Goal: Information Seeking & Learning: Learn about a topic

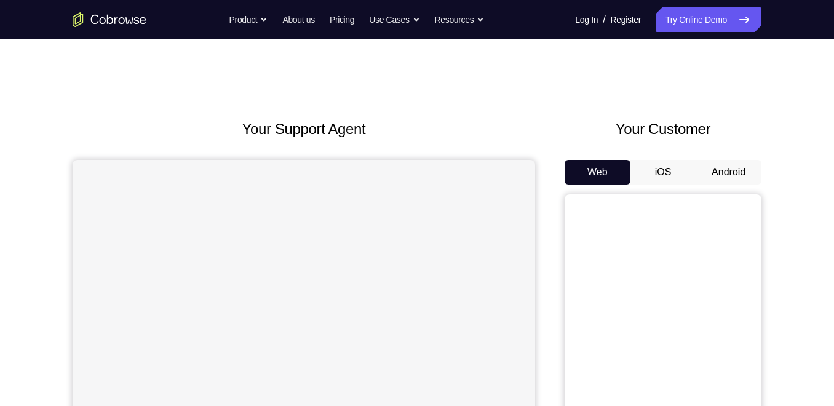
click at [724, 170] on button "Android" at bounding box center [729, 172] width 66 height 25
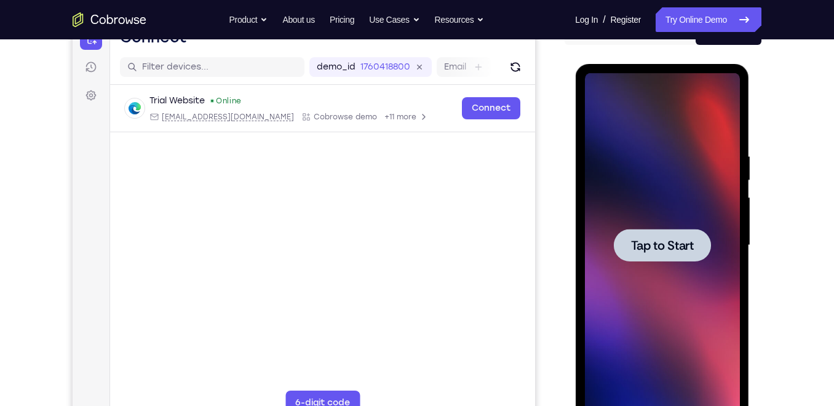
click at [662, 229] on div at bounding box center [661, 245] width 97 height 33
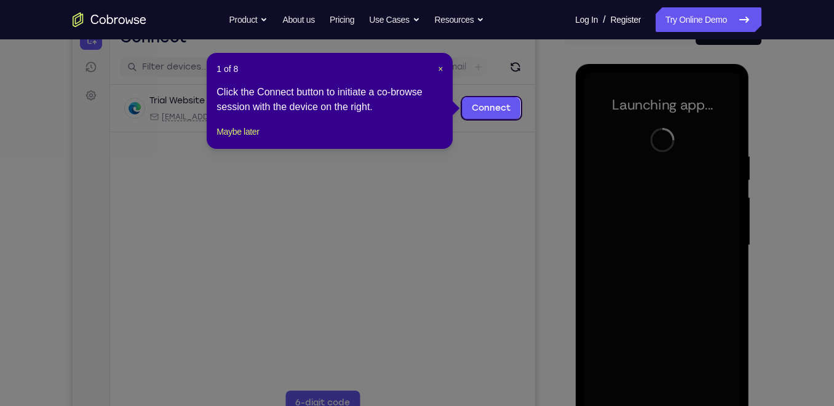
click at [443, 74] on div "1 of 8 × Click the Connect button to initiate a co-browse session with the devi…" at bounding box center [330, 101] width 246 height 96
click at [441, 73] on span "×" at bounding box center [440, 69] width 5 height 10
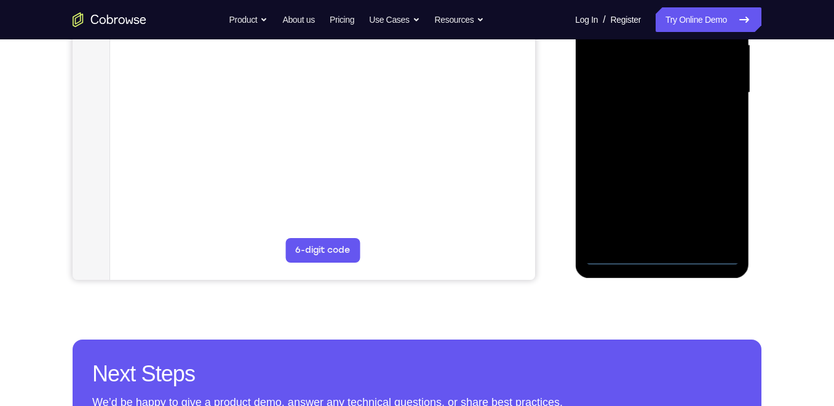
scroll to position [293, 0]
click at [659, 253] on div at bounding box center [661, 92] width 155 height 344
click at [718, 200] on div at bounding box center [661, 92] width 155 height 344
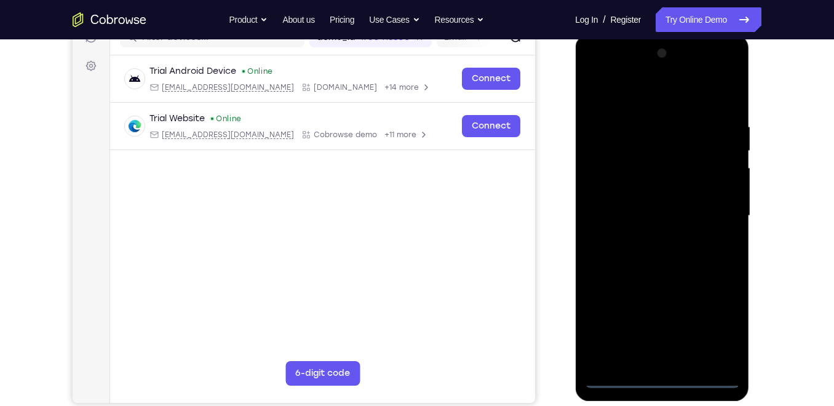
scroll to position [169, 0]
click at [641, 93] on div at bounding box center [661, 216] width 155 height 344
drag, startPoint x: 615, startPoint y: 181, endPoint x: 676, endPoint y: 210, distance: 68.0
click at [676, 210] on div at bounding box center [661, 216] width 155 height 344
click at [712, 212] on div at bounding box center [661, 216] width 155 height 344
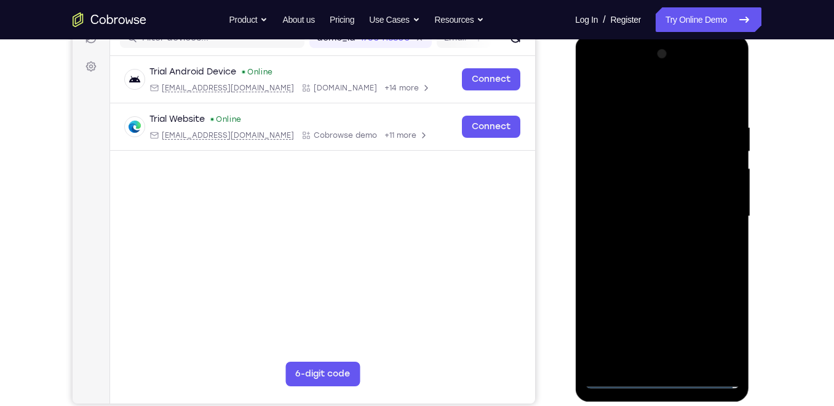
click at [648, 237] on div at bounding box center [661, 216] width 155 height 344
click at [680, 206] on div at bounding box center [661, 216] width 155 height 344
click at [685, 218] on div at bounding box center [661, 216] width 155 height 344
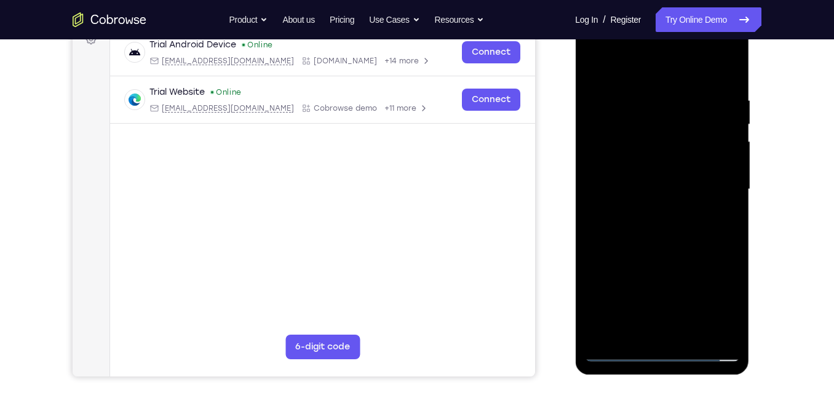
scroll to position [199, 0]
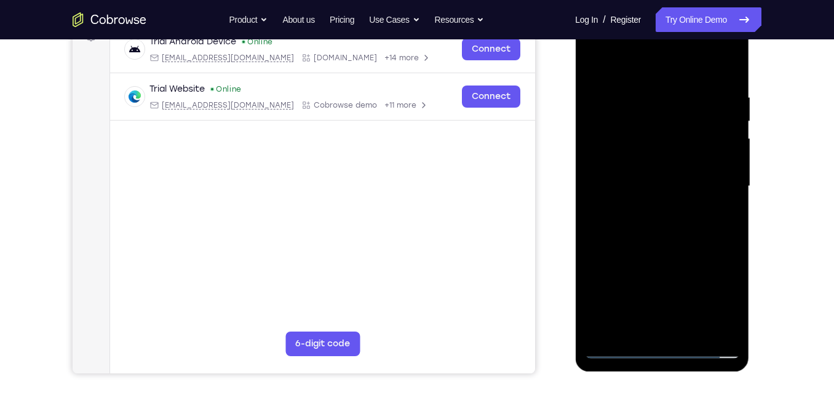
click at [751, 248] on div at bounding box center [663, 185] width 197 height 378
click at [695, 225] on div at bounding box center [661, 186] width 155 height 344
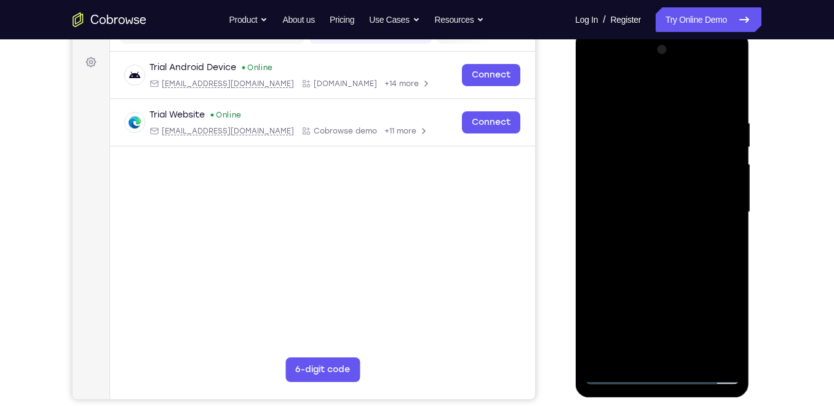
scroll to position [169, 0]
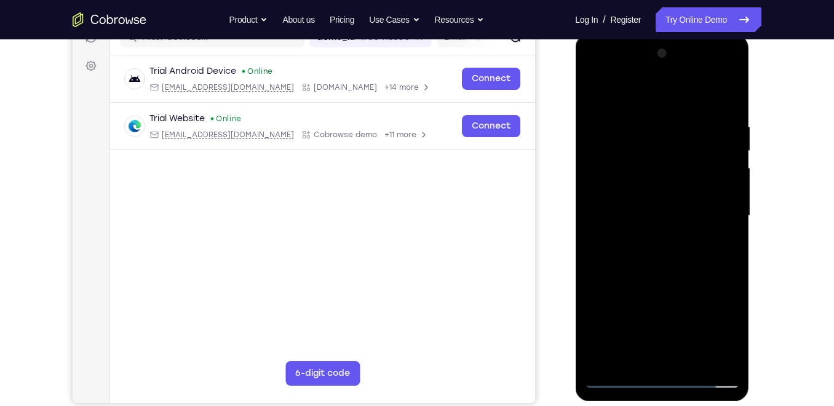
click at [664, 273] on div at bounding box center [661, 216] width 155 height 344
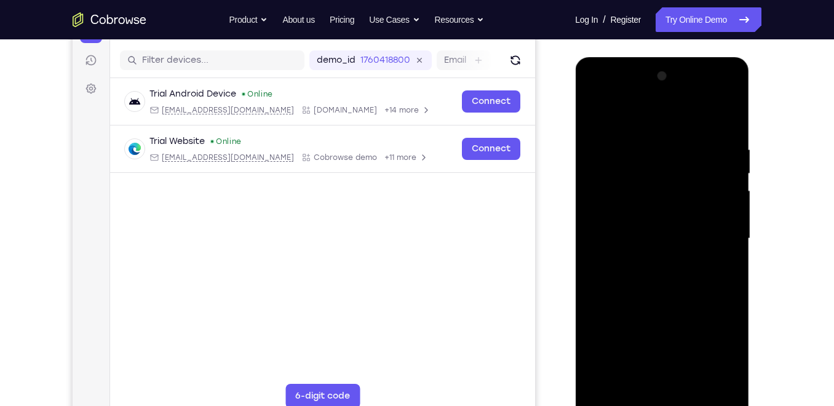
scroll to position [121, 0]
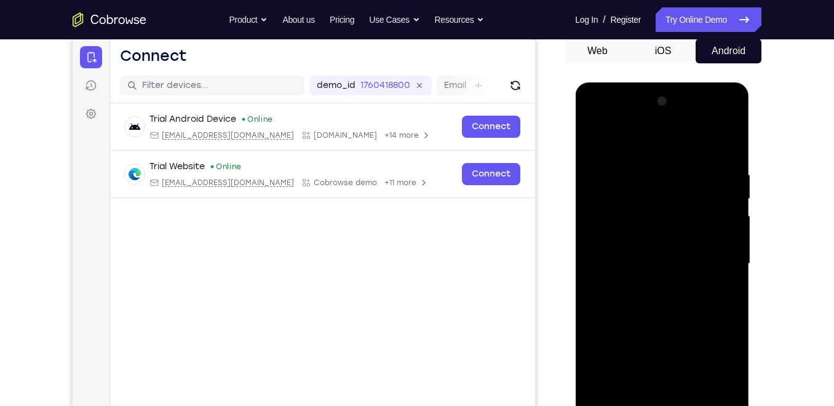
click at [645, 176] on div at bounding box center [661, 264] width 155 height 344
click at [714, 146] on div at bounding box center [661, 264] width 155 height 344
click at [718, 233] on div at bounding box center [661, 264] width 155 height 344
click at [724, 145] on div at bounding box center [661, 264] width 155 height 344
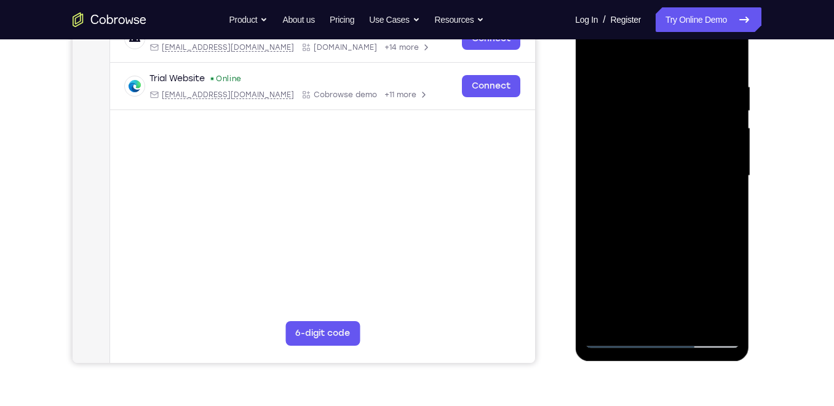
scroll to position [213, 0]
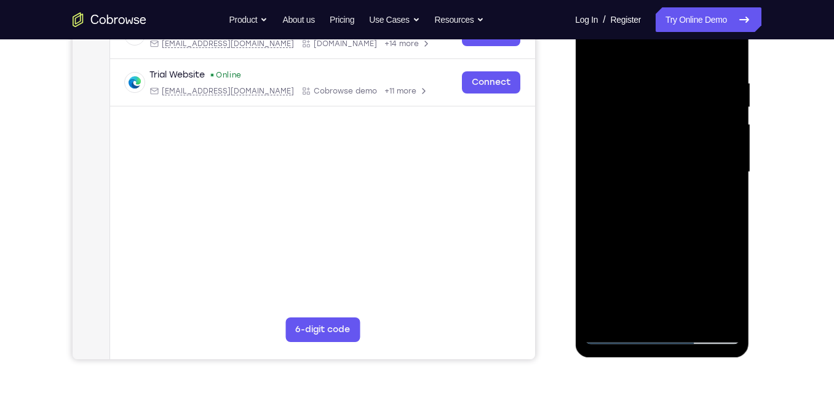
drag, startPoint x: 710, startPoint y: 240, endPoint x: 716, endPoint y: 138, distance: 102.3
click at [716, 138] on div at bounding box center [661, 172] width 155 height 344
drag, startPoint x: 696, startPoint y: 261, endPoint x: 695, endPoint y: 175, distance: 86.1
click at [695, 175] on div at bounding box center [661, 172] width 155 height 344
drag, startPoint x: 697, startPoint y: 220, endPoint x: 698, endPoint y: 141, distance: 78.7
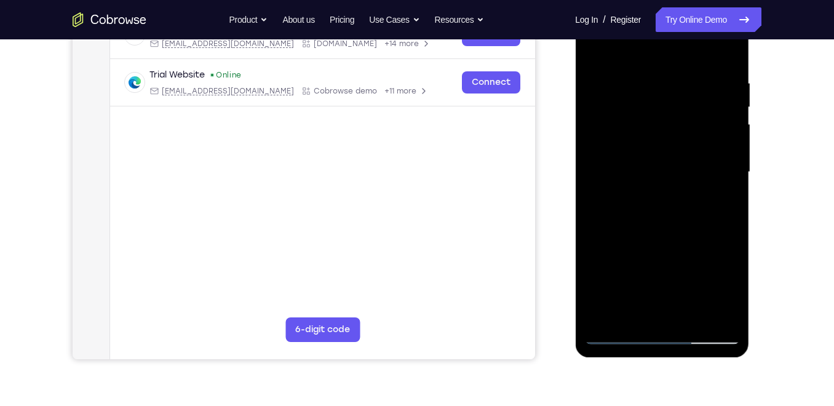
click at [698, 141] on div at bounding box center [661, 172] width 155 height 344
drag, startPoint x: 694, startPoint y: 264, endPoint x: 705, endPoint y: 133, distance: 132.1
click at [705, 133] on div at bounding box center [661, 172] width 155 height 344
drag, startPoint x: 707, startPoint y: 244, endPoint x: 710, endPoint y: 140, distance: 104.6
click at [710, 140] on div at bounding box center [661, 172] width 155 height 344
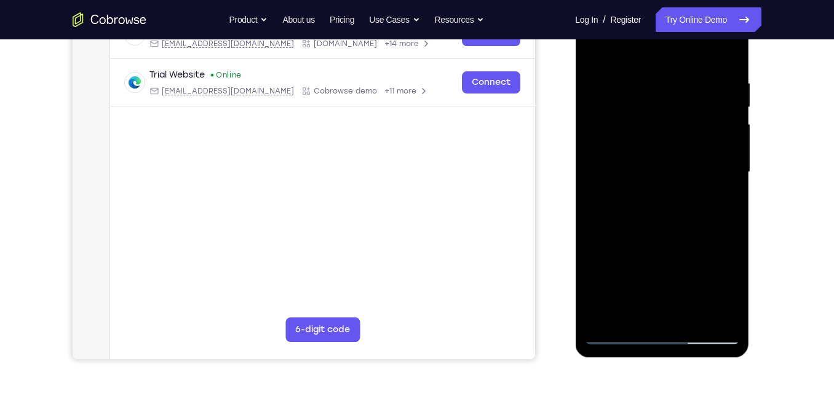
drag, startPoint x: 705, startPoint y: 261, endPoint x: 707, endPoint y: 183, distance: 78.1
click at [707, 183] on div at bounding box center [661, 172] width 155 height 344
drag, startPoint x: 705, startPoint y: 235, endPoint x: 712, endPoint y: 157, distance: 77.8
click at [712, 157] on div at bounding box center [661, 172] width 155 height 344
drag, startPoint x: 705, startPoint y: 248, endPoint x: 718, endPoint y: 123, distance: 125.5
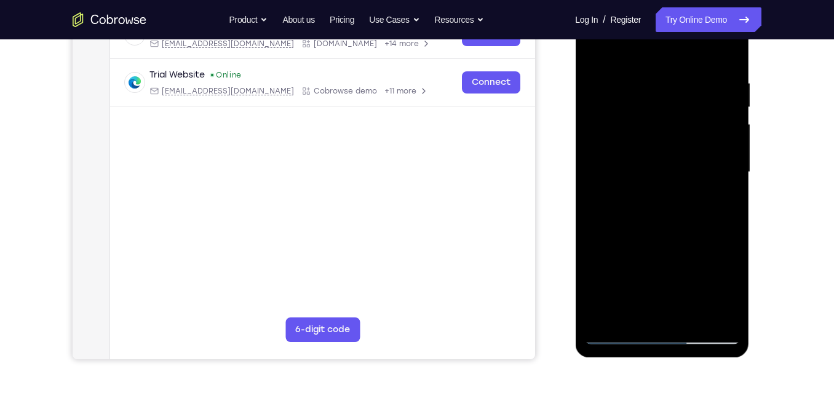
click at [718, 123] on div at bounding box center [661, 172] width 155 height 344
drag, startPoint x: 698, startPoint y: 216, endPoint x: 708, endPoint y: 128, distance: 89.1
click at [708, 128] on div at bounding box center [661, 172] width 155 height 344
click at [595, 270] on div at bounding box center [661, 172] width 155 height 344
drag, startPoint x: 689, startPoint y: 278, endPoint x: 697, endPoint y: 137, distance: 141.1
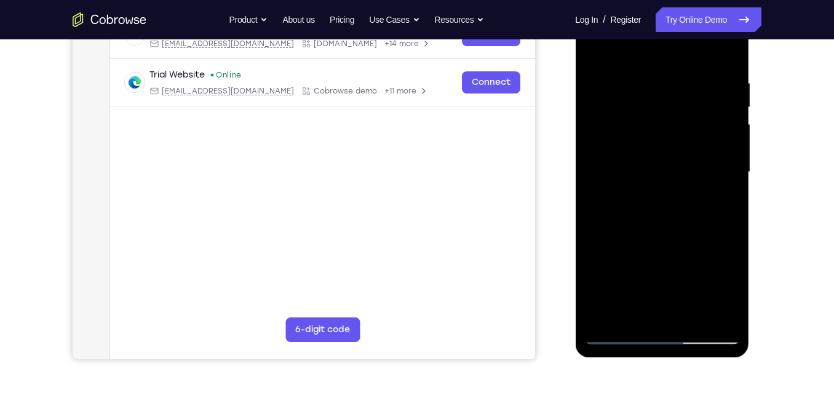
click at [697, 137] on div at bounding box center [661, 172] width 155 height 344
drag, startPoint x: 703, startPoint y: 217, endPoint x: 702, endPoint y: 165, distance: 52.3
click at [702, 165] on div at bounding box center [661, 172] width 155 height 344
drag, startPoint x: 706, startPoint y: 255, endPoint x: 710, endPoint y: 216, distance: 38.4
click at [710, 216] on div at bounding box center [661, 172] width 155 height 344
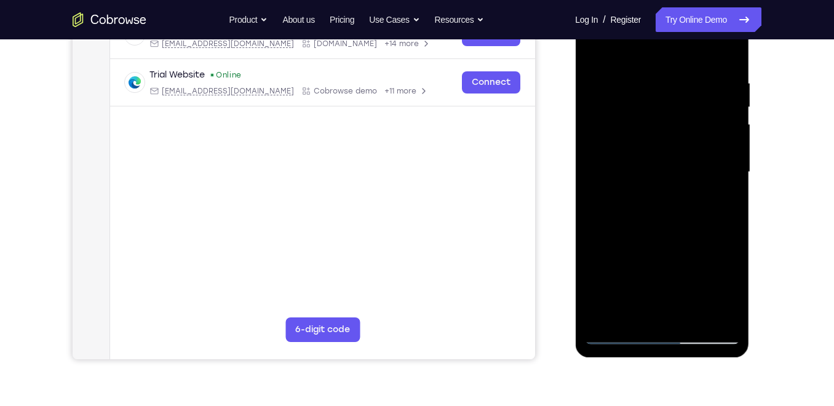
drag, startPoint x: 714, startPoint y: 250, endPoint x: 715, endPoint y: 220, distance: 30.1
click at [715, 220] on div at bounding box center [661, 172] width 155 height 344
drag, startPoint x: 702, startPoint y: 252, endPoint x: 710, endPoint y: 220, distance: 33.4
click at [710, 220] on div at bounding box center [661, 172] width 155 height 344
drag, startPoint x: 697, startPoint y: 279, endPoint x: 710, endPoint y: 168, distance: 112.0
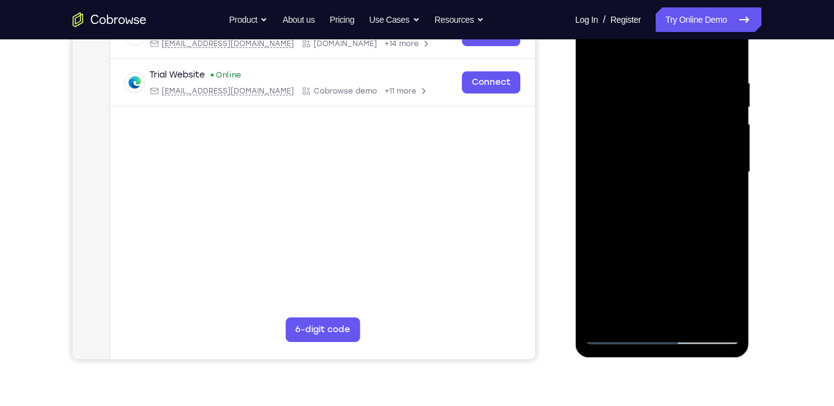
click at [710, 168] on div at bounding box center [661, 172] width 155 height 344
click at [688, 197] on div at bounding box center [661, 172] width 155 height 344
click at [609, 199] on div at bounding box center [661, 172] width 155 height 344
drag, startPoint x: 699, startPoint y: 252, endPoint x: 699, endPoint y: 227, distance: 24.6
click at [699, 227] on div at bounding box center [661, 172] width 155 height 344
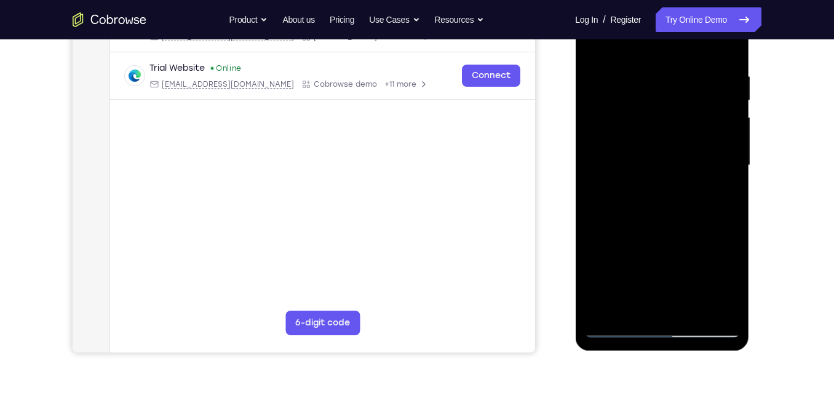
scroll to position [221, 0]
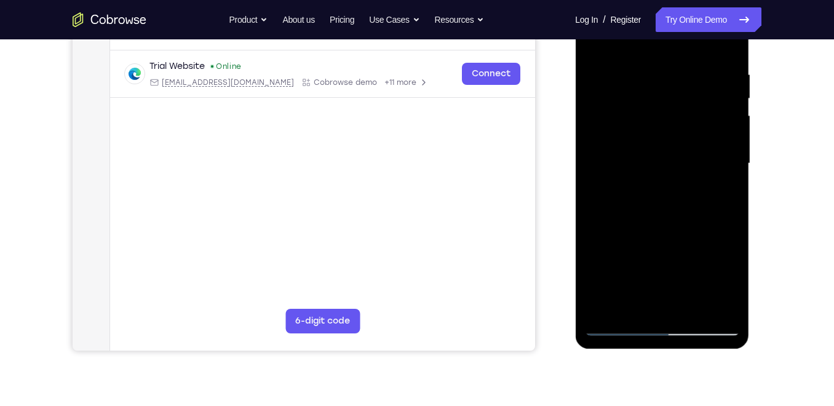
drag, startPoint x: 710, startPoint y: 255, endPoint x: 710, endPoint y: 234, distance: 20.3
click at [710, 234] on div at bounding box center [661, 163] width 155 height 344
drag, startPoint x: 719, startPoint y: 255, endPoint x: 721, endPoint y: 236, distance: 18.5
click at [721, 236] on div at bounding box center [661, 163] width 155 height 344
drag, startPoint x: 718, startPoint y: 247, endPoint x: 721, endPoint y: 225, distance: 21.7
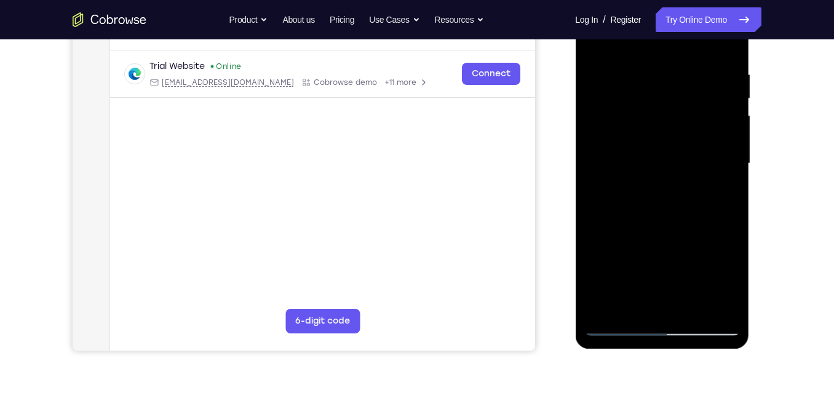
click at [721, 225] on div at bounding box center [661, 163] width 155 height 344
drag, startPoint x: 709, startPoint y: 252, endPoint x: 712, endPoint y: 232, distance: 19.8
click at [712, 232] on div at bounding box center [661, 163] width 155 height 344
drag, startPoint x: 710, startPoint y: 257, endPoint x: 713, endPoint y: 234, distance: 23.5
click at [713, 234] on div at bounding box center [661, 163] width 155 height 344
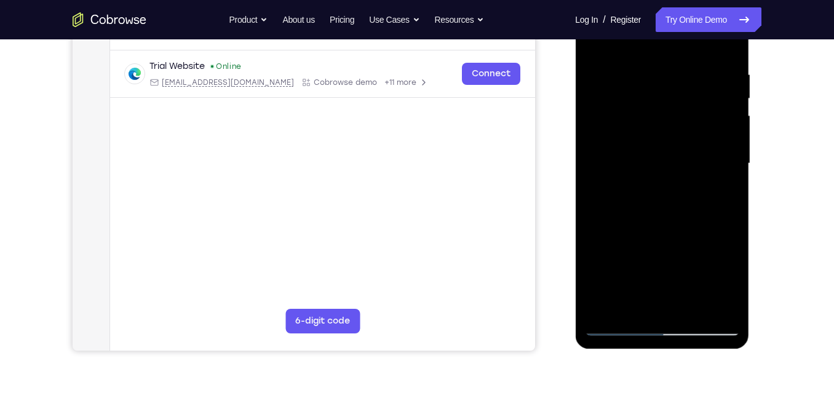
drag, startPoint x: 718, startPoint y: 255, endPoint x: 720, endPoint y: 234, distance: 21.0
click at [720, 234] on div at bounding box center [661, 163] width 155 height 344
drag, startPoint x: 716, startPoint y: 255, endPoint x: 721, endPoint y: 222, distance: 33.5
click at [721, 222] on div at bounding box center [661, 163] width 155 height 344
drag, startPoint x: 719, startPoint y: 256, endPoint x: 720, endPoint y: 239, distance: 17.3
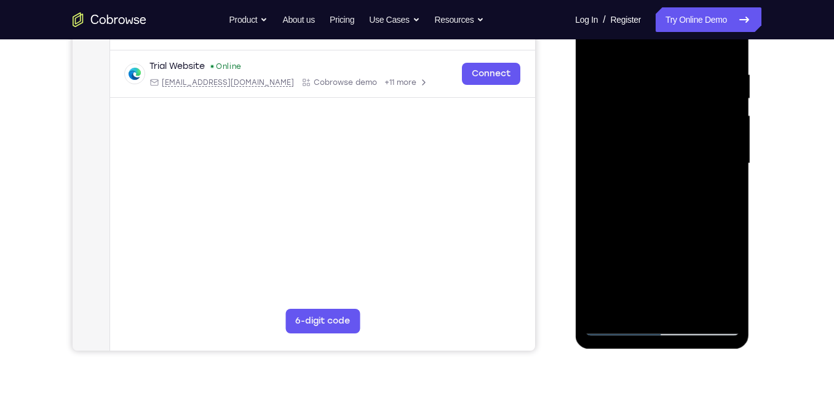
click at [720, 239] on div at bounding box center [661, 163] width 155 height 344
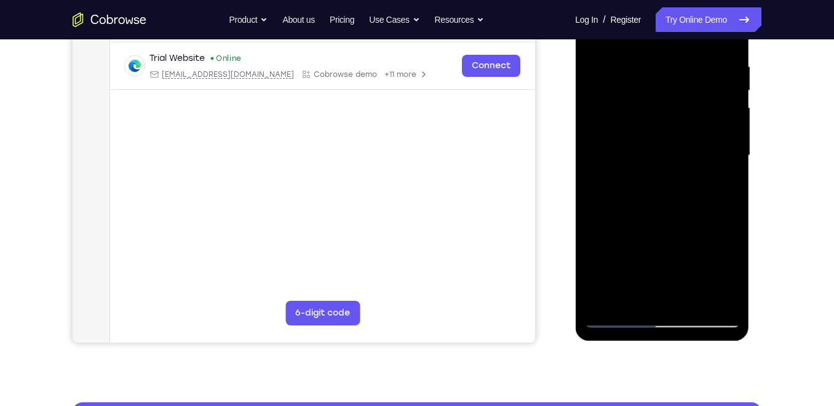
scroll to position [230, 0]
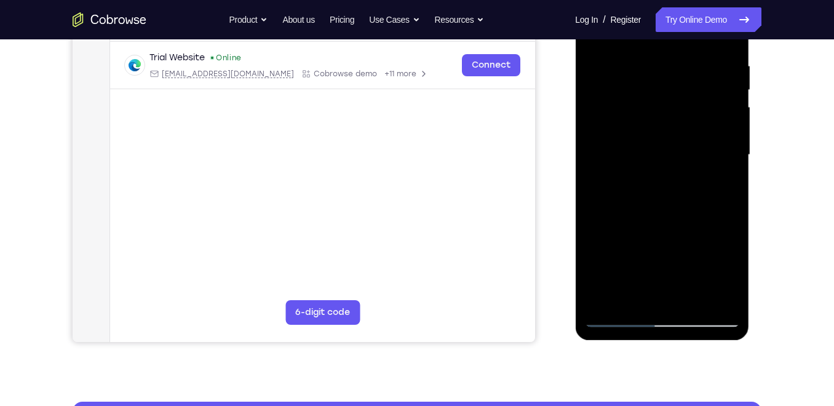
drag, startPoint x: 726, startPoint y: 240, endPoint x: 726, endPoint y: 207, distance: 33.2
click at [726, 207] on div at bounding box center [661, 155] width 155 height 344
drag, startPoint x: 723, startPoint y: 252, endPoint x: 724, endPoint y: 236, distance: 16.0
click at [724, 236] on div at bounding box center [661, 155] width 155 height 344
drag, startPoint x: 723, startPoint y: 248, endPoint x: 725, endPoint y: 232, distance: 15.6
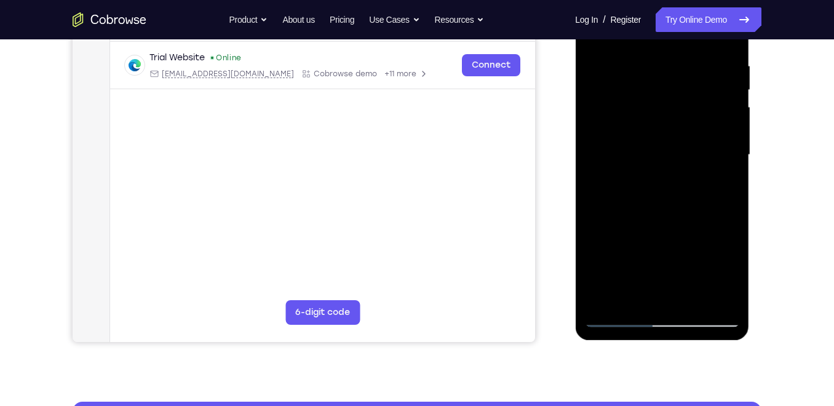
click at [725, 232] on div at bounding box center [661, 155] width 155 height 344
drag, startPoint x: 725, startPoint y: 244, endPoint x: 725, endPoint y: 220, distance: 24.6
click at [725, 220] on div at bounding box center [661, 155] width 155 height 344
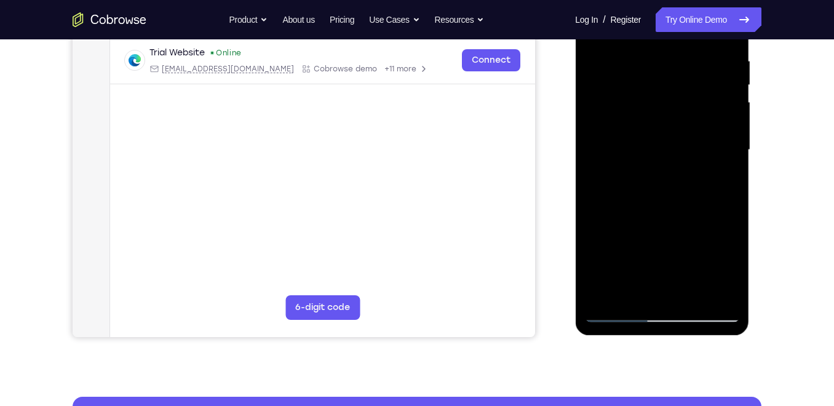
scroll to position [236, 0]
drag, startPoint x: 711, startPoint y: 216, endPoint x: 718, endPoint y: 159, distance: 57.6
click at [718, 159] on div at bounding box center [661, 149] width 155 height 344
drag, startPoint x: 702, startPoint y: 235, endPoint x: 715, endPoint y: 164, distance: 71.9
click at [715, 164] on div at bounding box center [661, 149] width 155 height 344
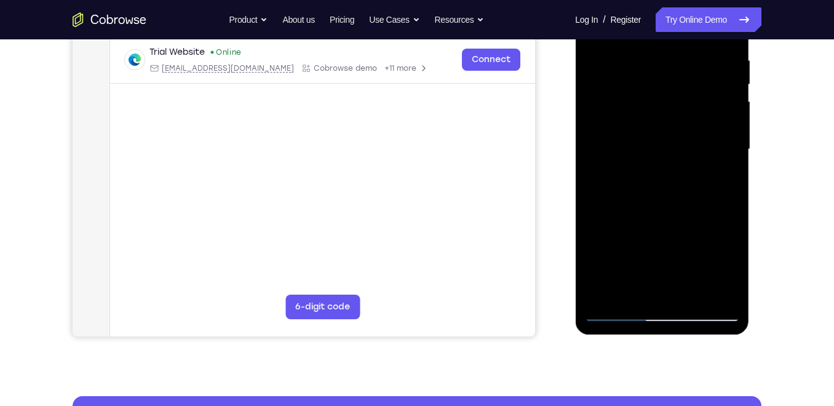
scroll to position [191, 0]
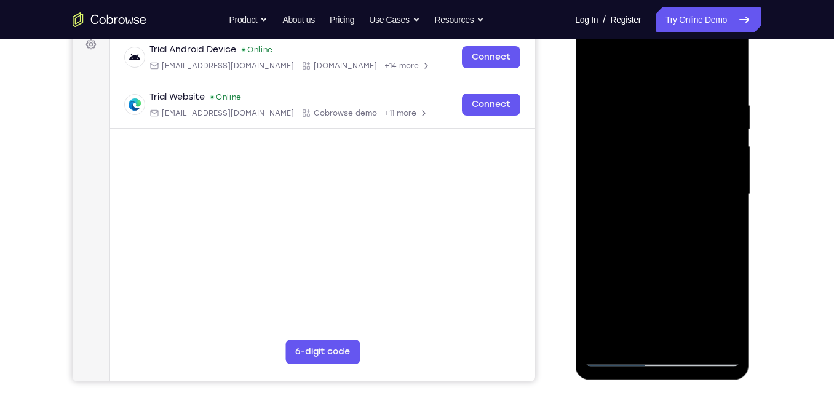
drag, startPoint x: 708, startPoint y: 231, endPoint x: 712, endPoint y: 167, distance: 64.1
click at [712, 167] on div at bounding box center [661, 194] width 155 height 344
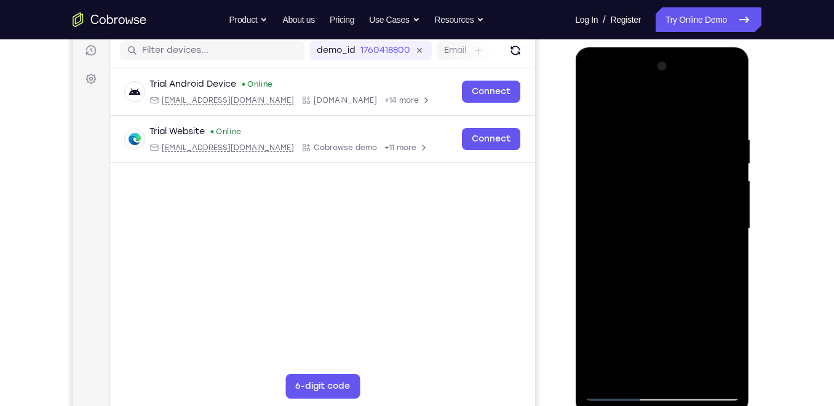
drag, startPoint x: 697, startPoint y: 267, endPoint x: 705, endPoint y: 183, distance: 84.0
click at [705, 183] on div at bounding box center [661, 229] width 155 height 344
drag, startPoint x: 718, startPoint y: 313, endPoint x: 719, endPoint y: 189, distance: 123.6
click at [719, 189] on div at bounding box center [661, 229] width 155 height 344
drag, startPoint x: 713, startPoint y: 234, endPoint x: 728, endPoint y: 108, distance: 127.6
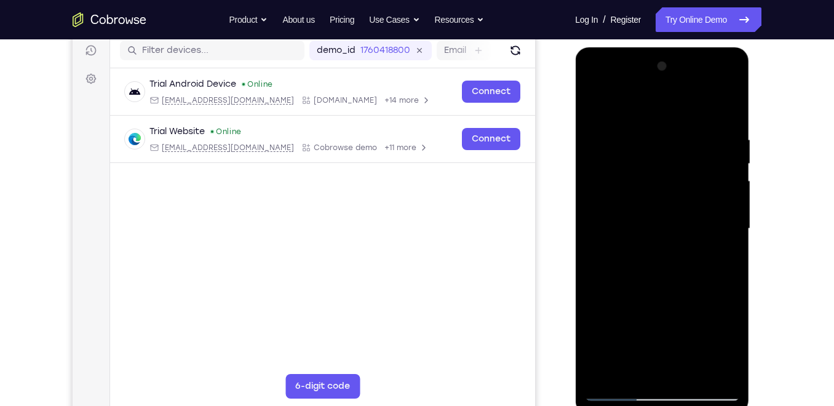
click at [728, 108] on div at bounding box center [661, 229] width 155 height 344
drag, startPoint x: 718, startPoint y: 287, endPoint x: 732, endPoint y: 148, distance: 140.3
click at [732, 148] on div at bounding box center [661, 229] width 155 height 344
drag, startPoint x: 694, startPoint y: 316, endPoint x: 711, endPoint y: 162, distance: 154.6
click at [711, 162] on div at bounding box center [661, 229] width 155 height 344
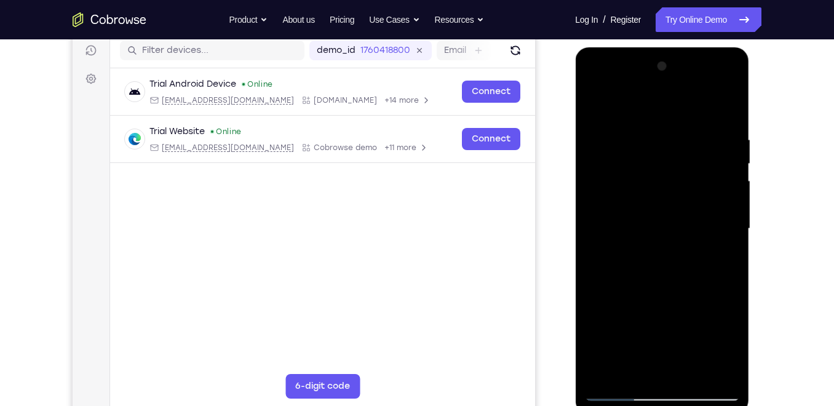
drag, startPoint x: 685, startPoint y: 272, endPoint x: 692, endPoint y: 186, distance: 85.7
click at [692, 186] on div at bounding box center [661, 229] width 155 height 344
drag, startPoint x: 698, startPoint y: 271, endPoint x: 719, endPoint y: 141, distance: 131.4
click at [719, 141] on div at bounding box center [661, 229] width 155 height 344
drag, startPoint x: 700, startPoint y: 273, endPoint x: 702, endPoint y: 226, distance: 47.4
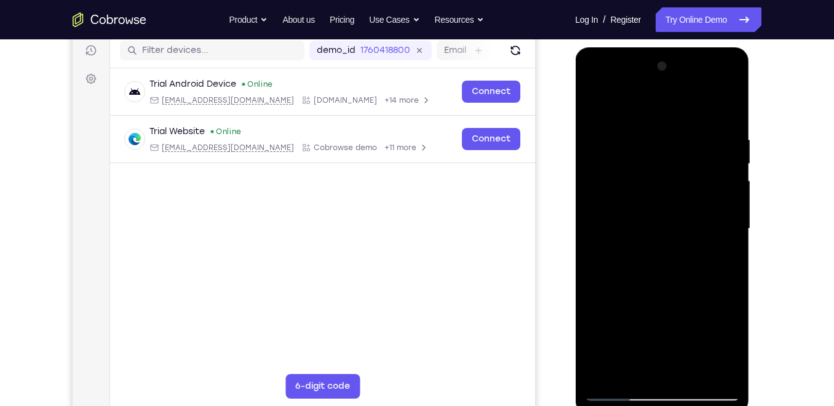
click at [702, 226] on div at bounding box center [661, 229] width 155 height 344
drag, startPoint x: 707, startPoint y: 305, endPoint x: 716, endPoint y: 191, distance: 114.8
click at [716, 191] on div at bounding box center [661, 229] width 155 height 344
drag, startPoint x: 702, startPoint y: 253, endPoint x: 706, endPoint y: 137, distance: 116.3
click at [706, 137] on div at bounding box center [661, 229] width 155 height 344
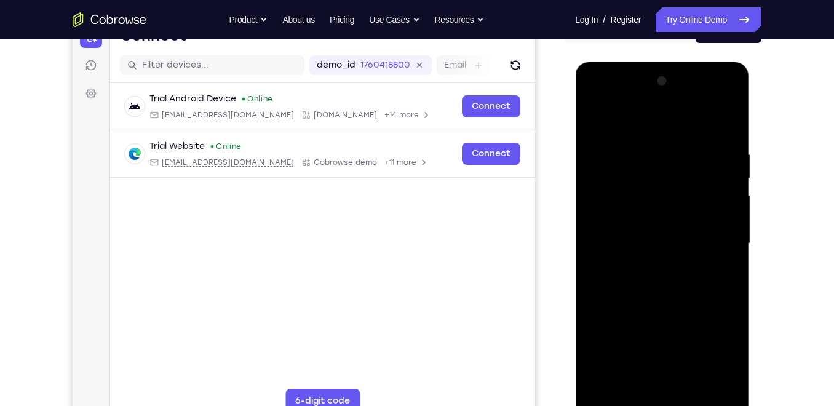
scroll to position [133, 0]
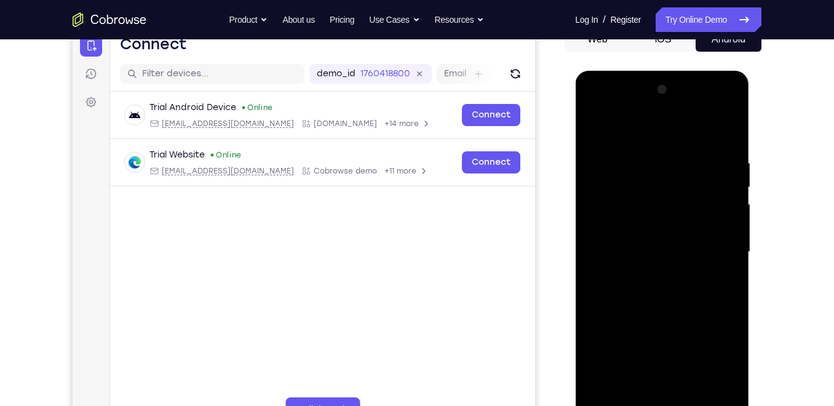
click at [683, 296] on div at bounding box center [661, 252] width 155 height 344
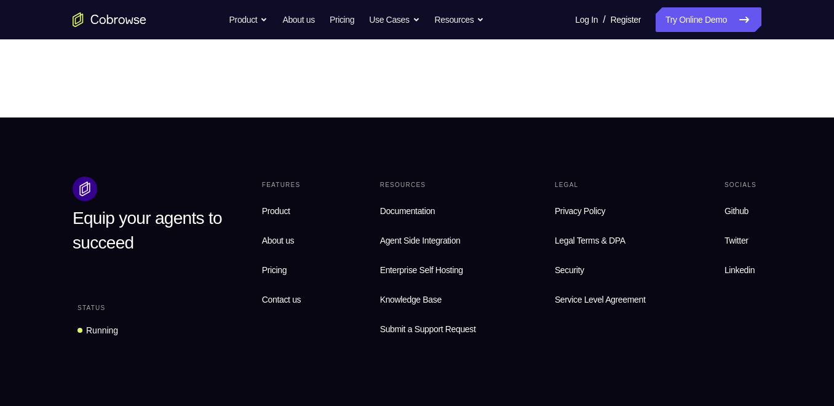
scroll to position [734, 0]
